Goal: Task Accomplishment & Management: Manage account settings

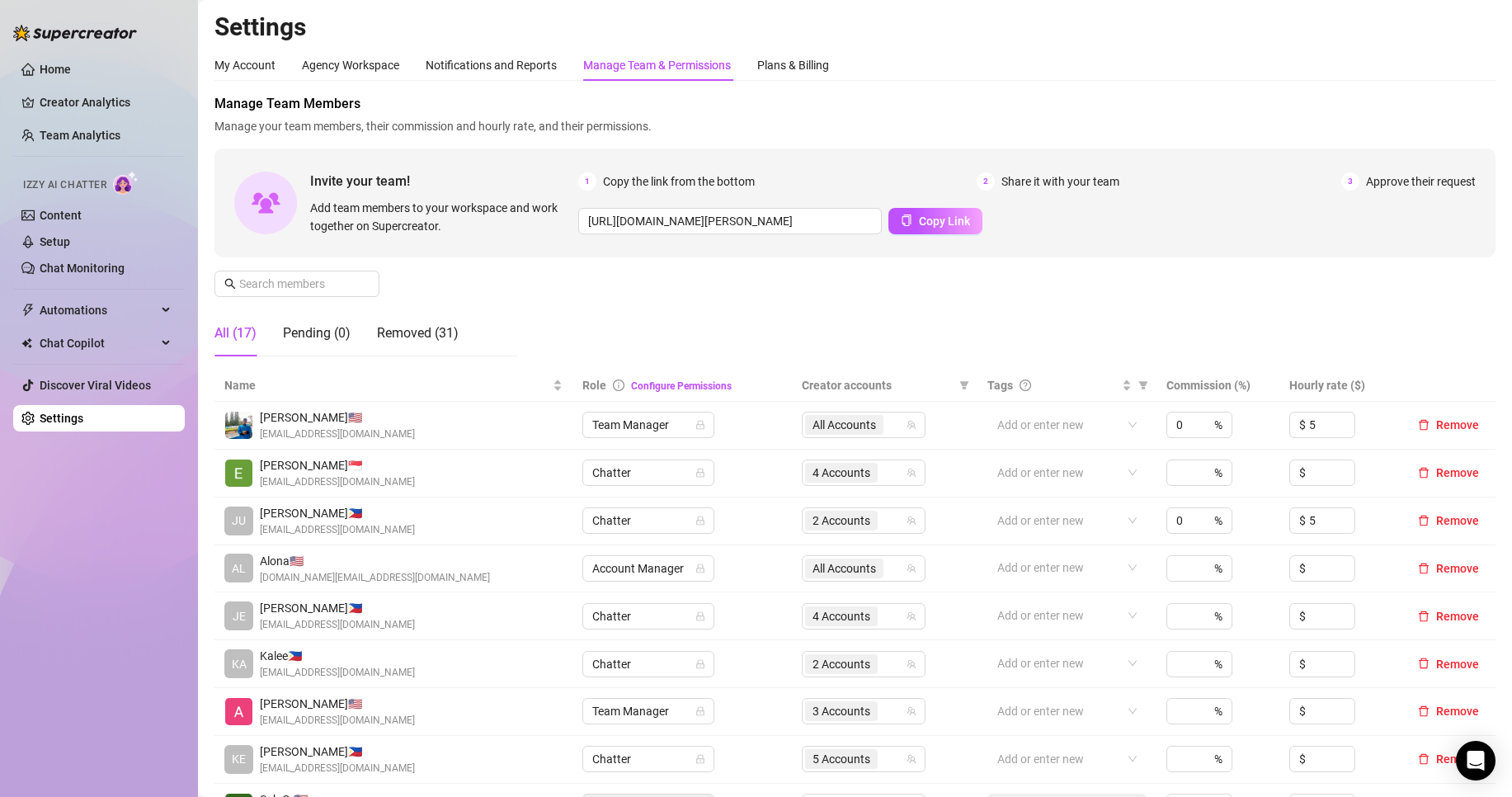
scroll to position [138, 0]
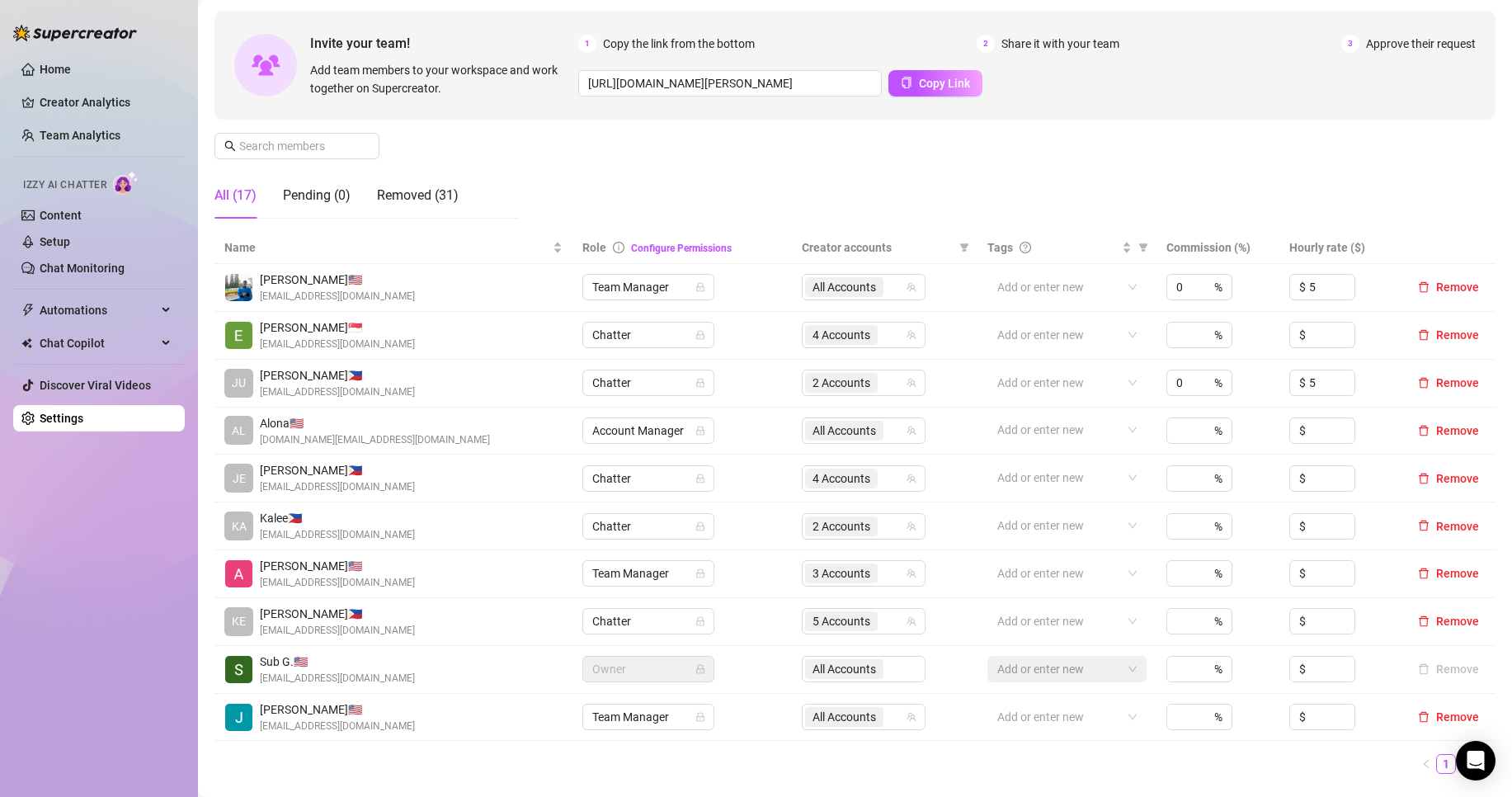
click at [1457, 770] on link "2" at bounding box center [1466, 764] width 18 height 18
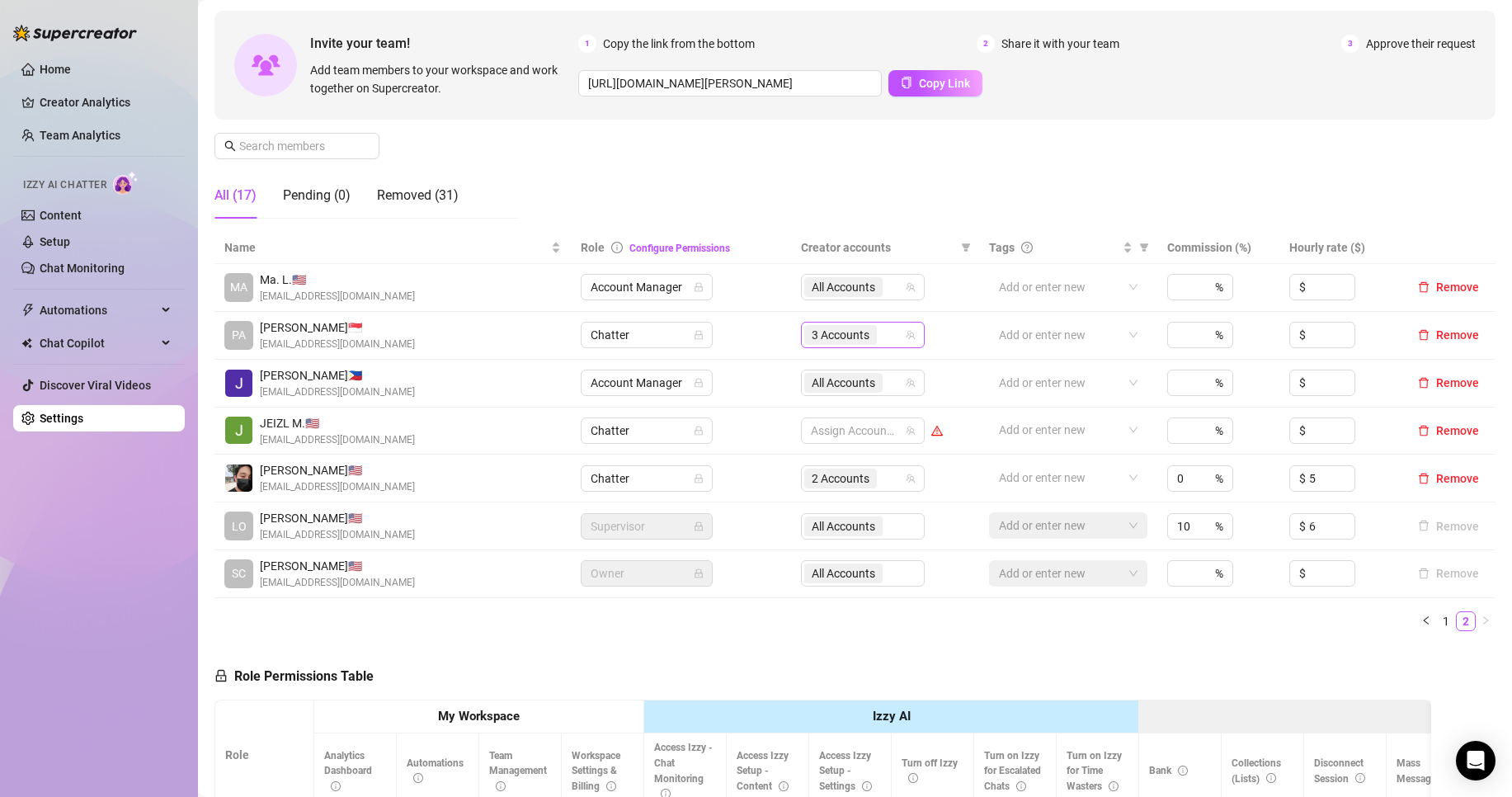
click at [867, 338] on span "3 Accounts" at bounding box center [840, 335] width 72 height 20
click at [838, 341] on span "3 Accounts" at bounding box center [840, 334] width 58 height 18
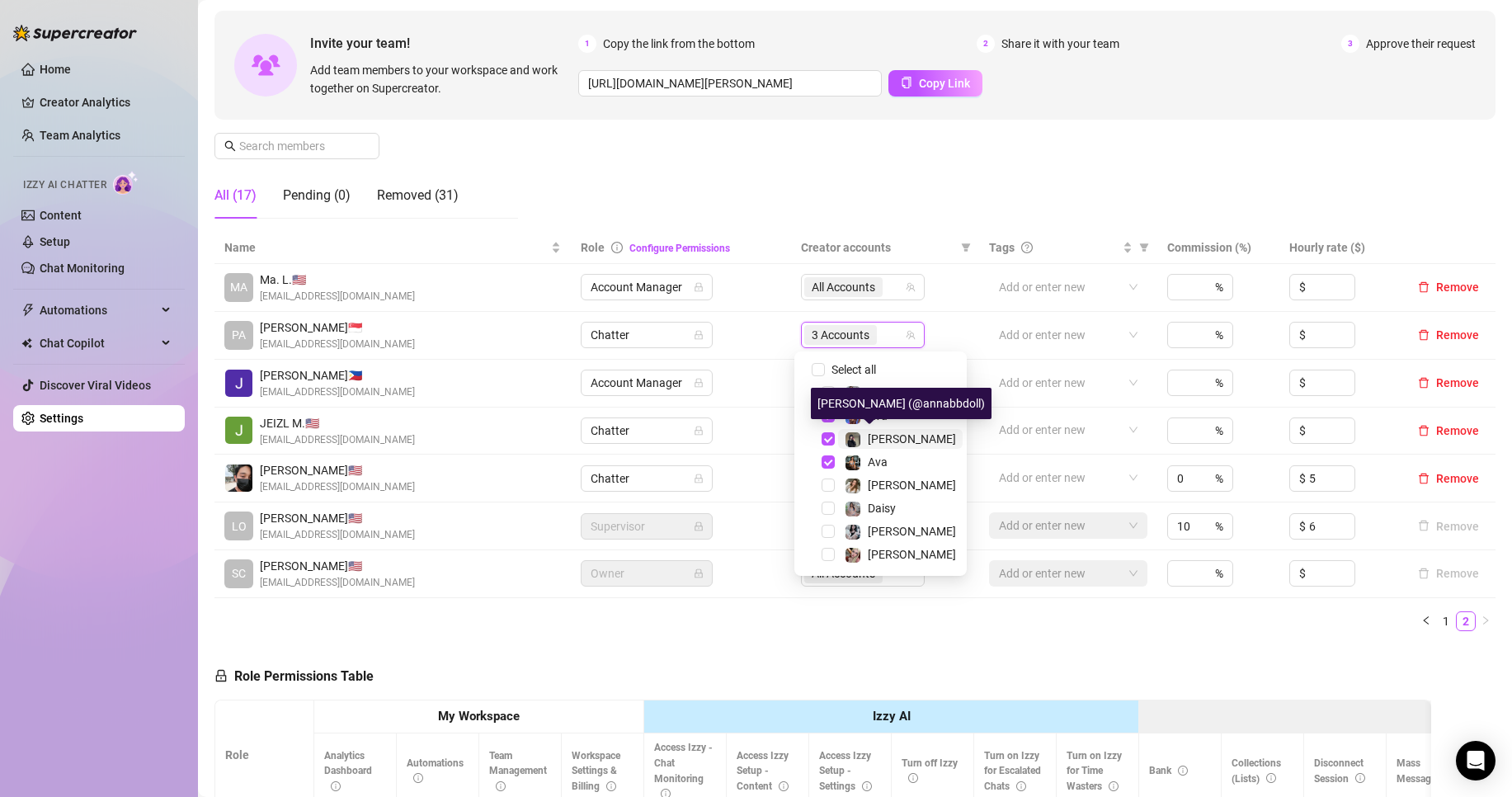
click at [887, 436] on span "[PERSON_NAME]" at bounding box center [911, 439] width 88 height 13
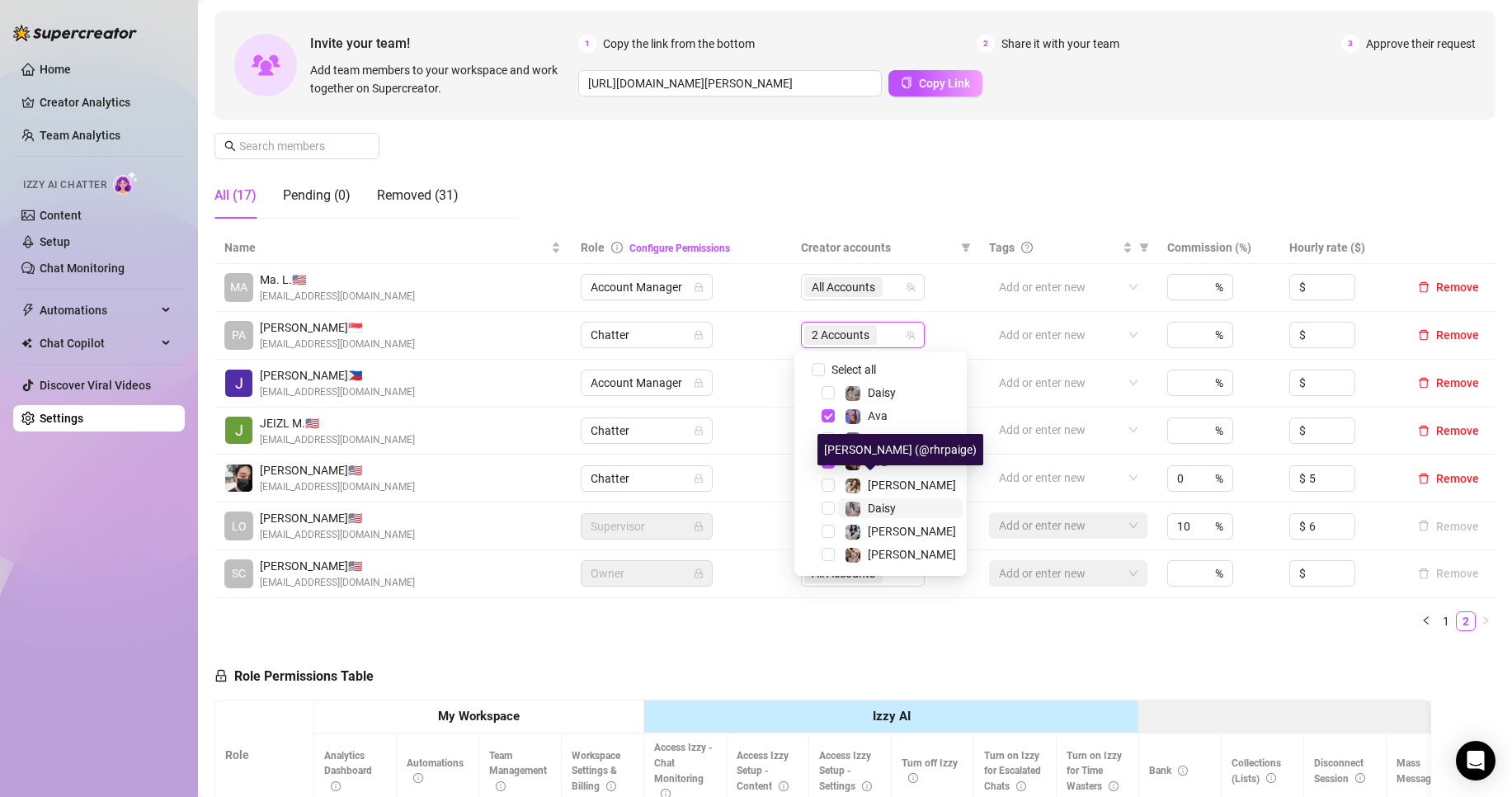
click at [887, 505] on span "Daisy" at bounding box center [881, 508] width 28 height 13
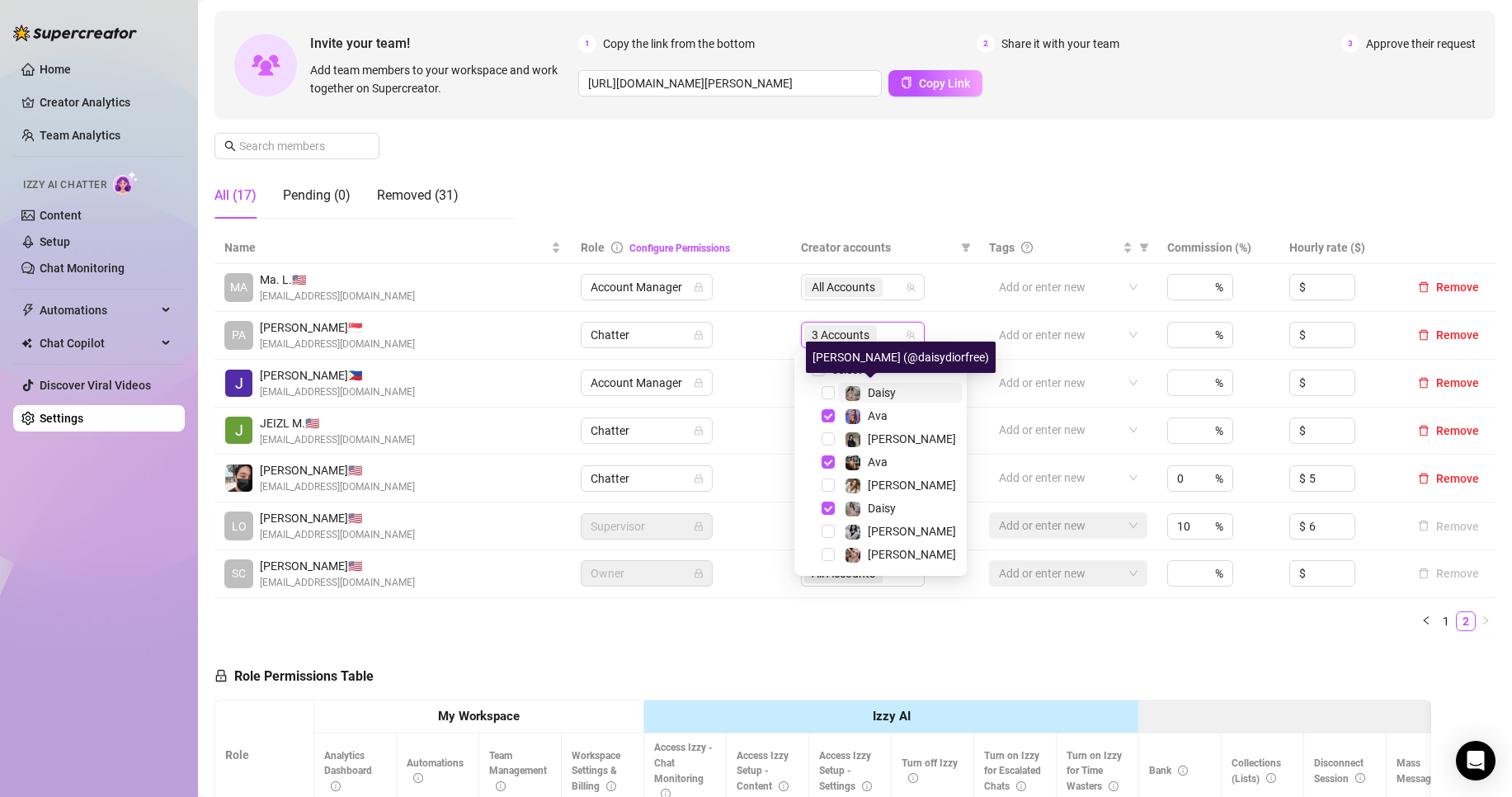
click at [891, 394] on span "Daisy" at bounding box center [881, 392] width 28 height 13
click at [934, 202] on div "Manage Team Members Manage your team members, their commission and hourly rate,…" at bounding box center [855, 94] width 1281 height 275
click at [933, 186] on div "Manage Team Members Manage your team members, their commission and hourly rate,…" at bounding box center [855, 94] width 1281 height 275
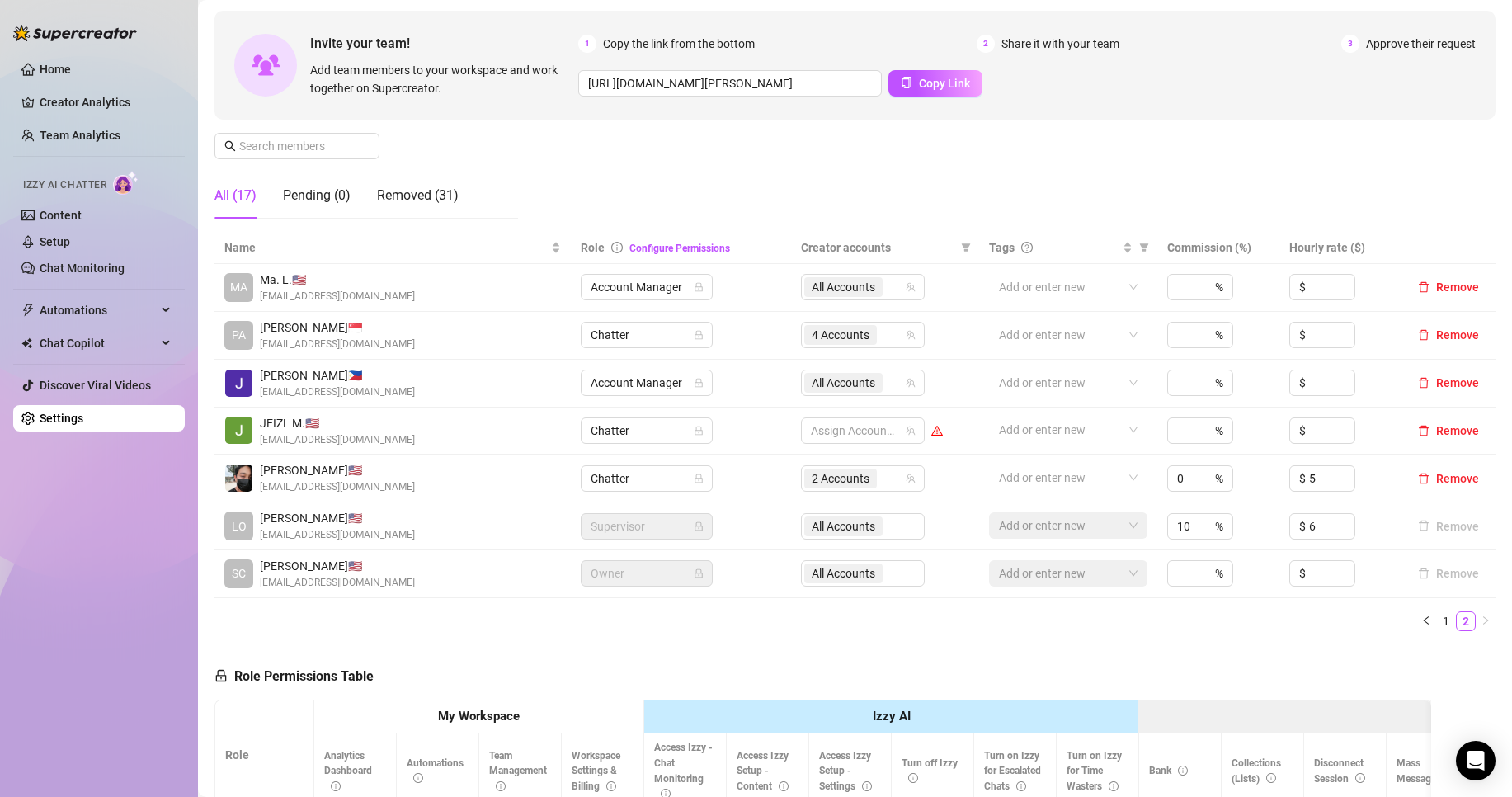
click at [103, 121] on ul "Home Creator Analytics Team Analytics Izzy AI Chatter Content Setup Chat Monito…" at bounding box center [99, 244] width 171 height 389
click at [101, 142] on link "Team Analytics" at bounding box center [79, 135] width 81 height 13
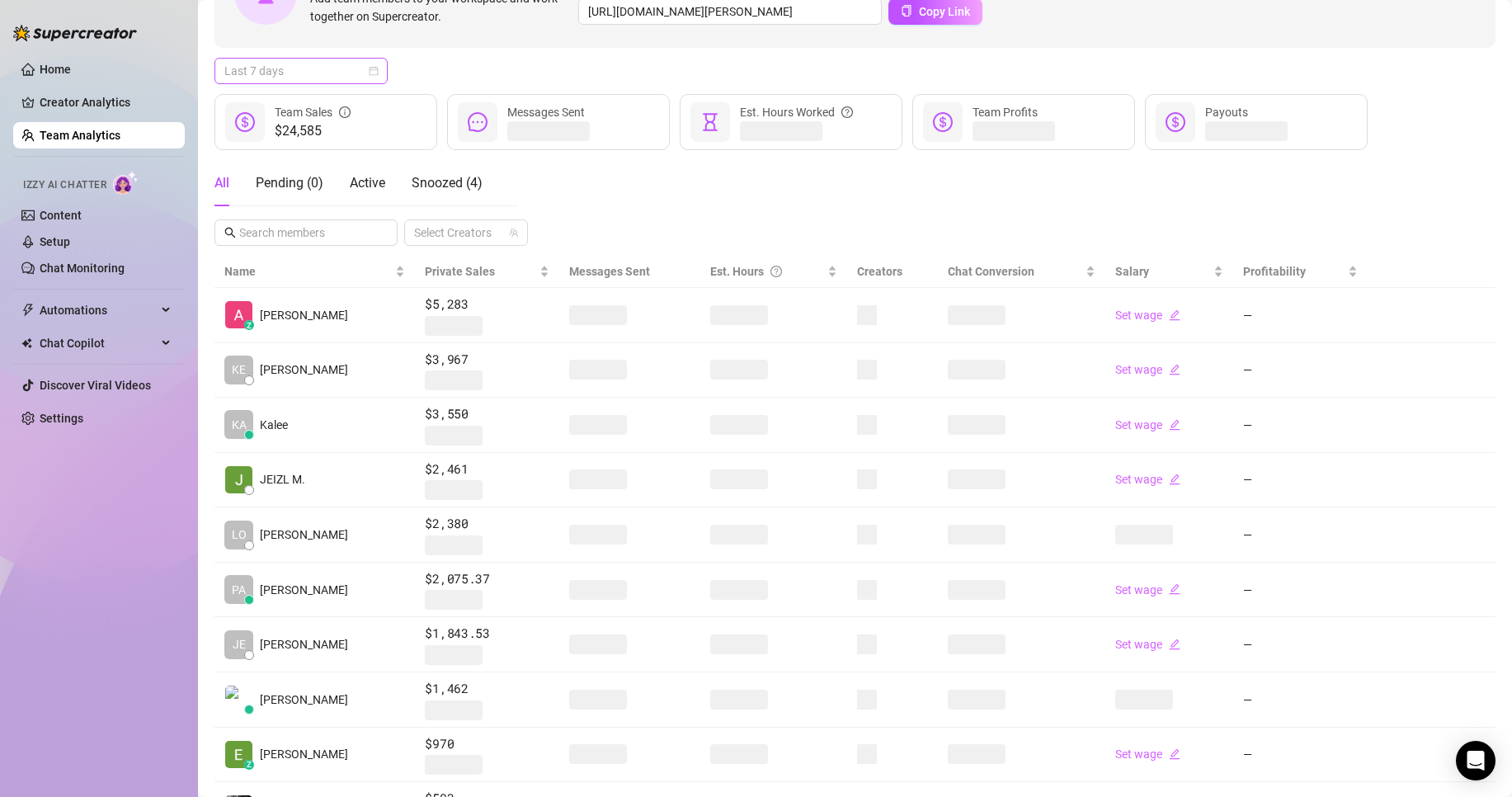
click at [357, 73] on span "Last 7 days" at bounding box center [301, 71] width 153 height 25
click at [339, 207] on div "Custom date" at bounding box center [300, 210] width 147 height 18
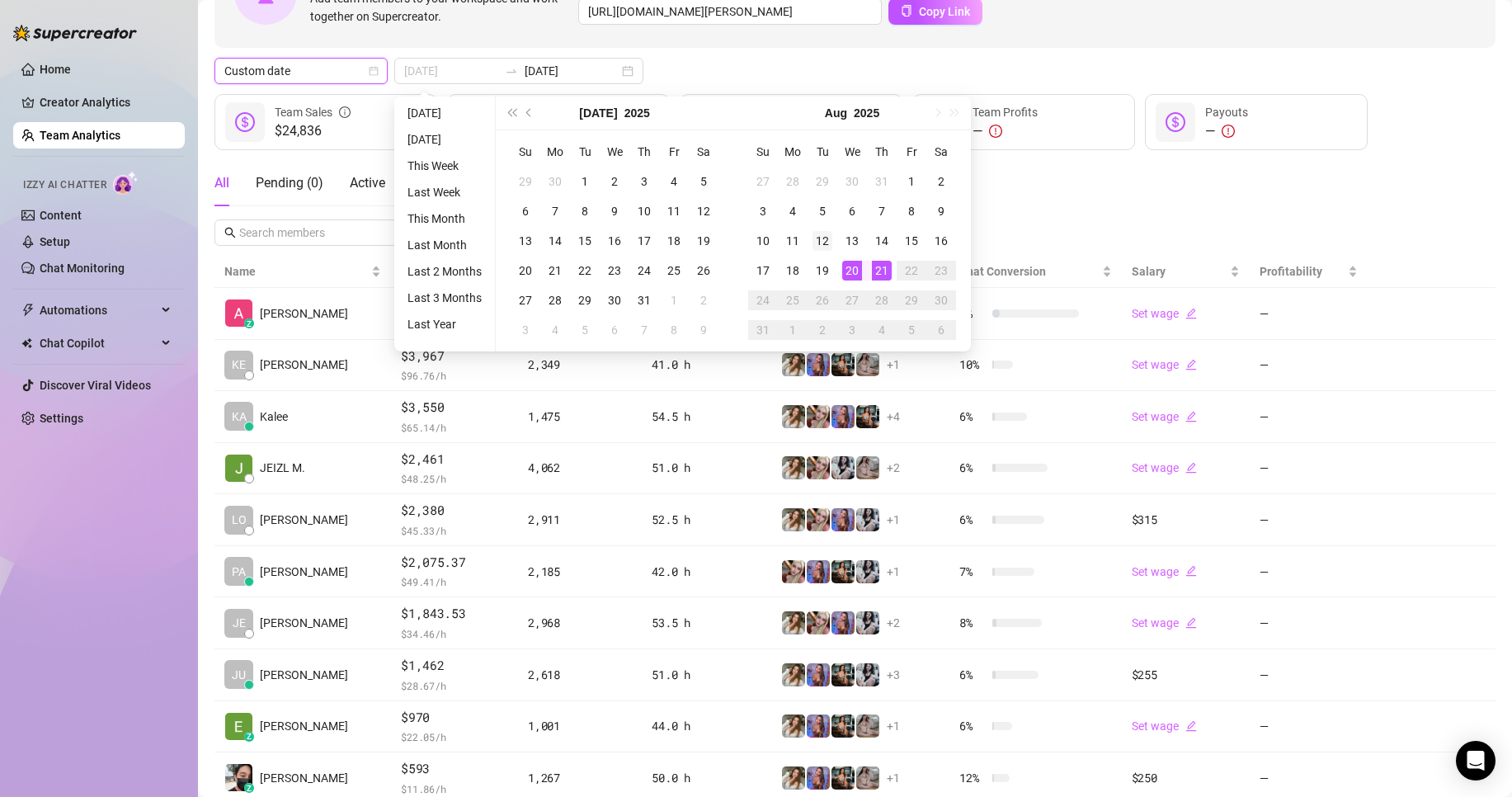
type input "[DATE]"
click at [826, 237] on div "12" at bounding box center [822, 241] width 20 height 20
type input "[DATE]"
click at [801, 263] on div "18" at bounding box center [793, 270] width 20 height 20
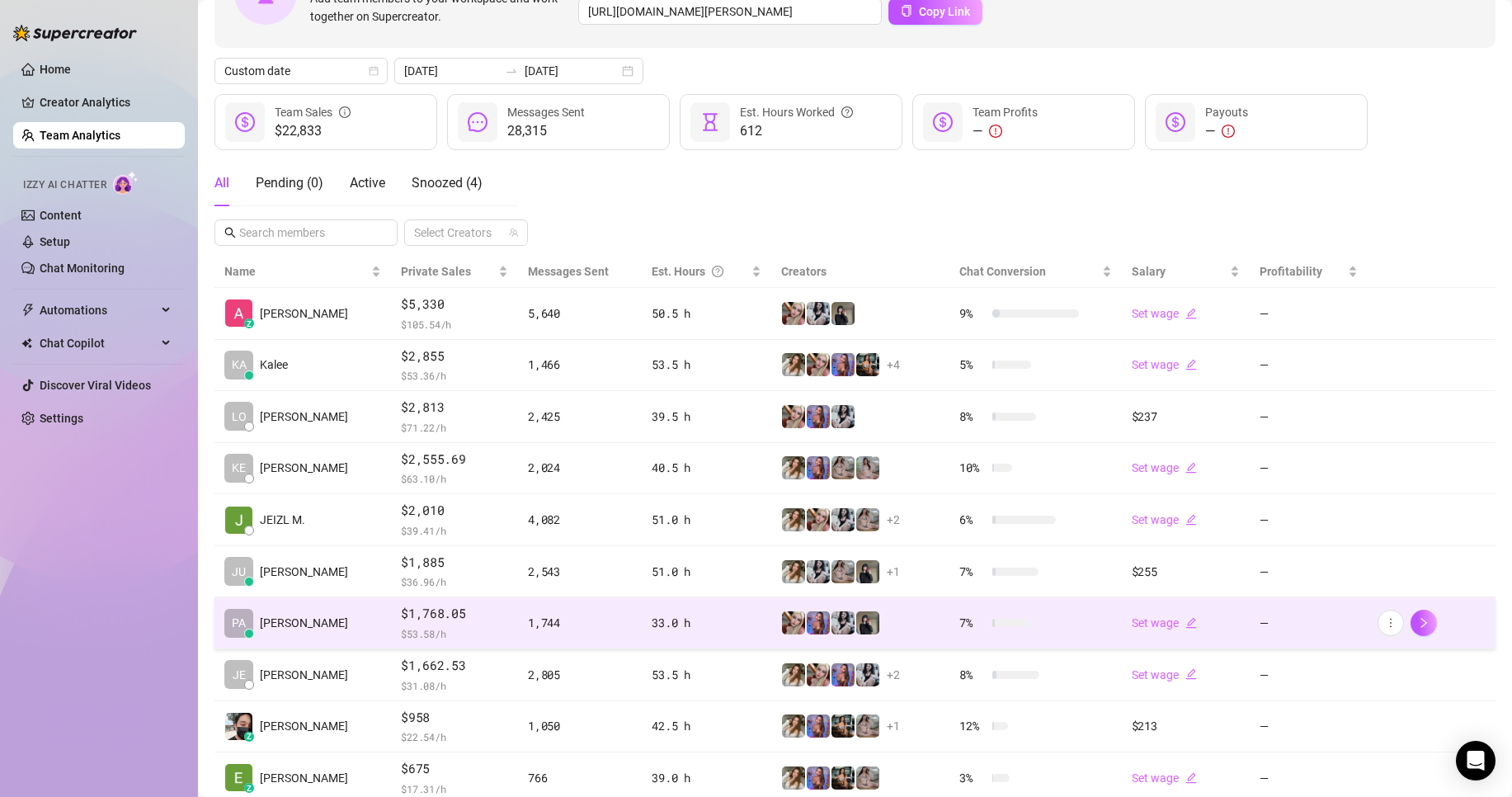
scroll to position [241, 0]
